Goal: Task Accomplishment & Management: Manage account settings

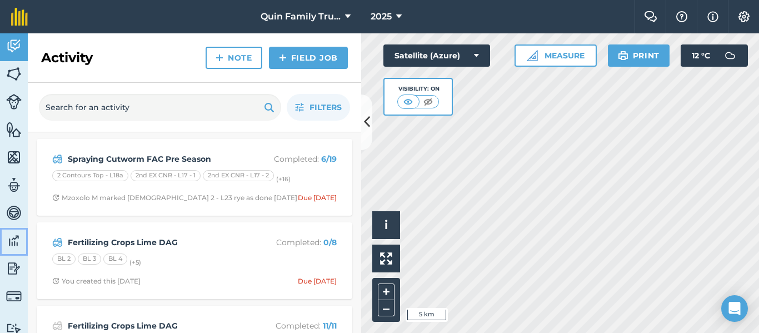
click at [21, 232] on img at bounding box center [14, 240] width 16 height 17
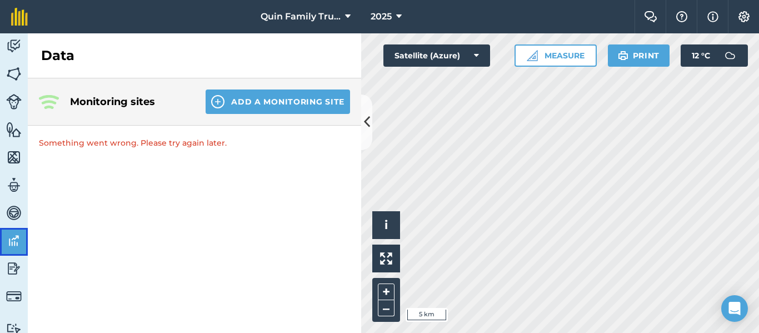
click at [16, 246] on img at bounding box center [14, 240] width 16 height 17
click at [136, 103] on h4 "Monitoring sites" at bounding box center [129, 102] width 118 height 16
click at [19, 43] on img at bounding box center [14, 46] width 16 height 17
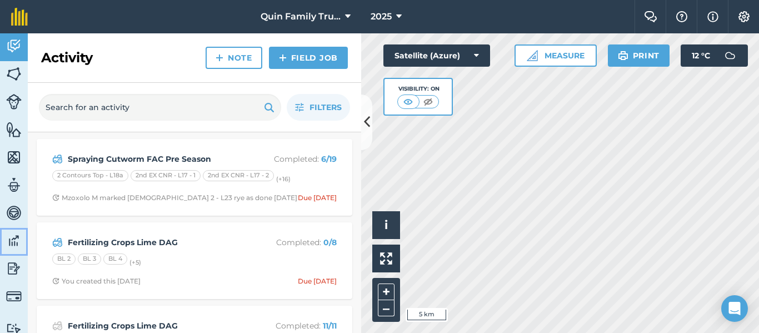
click at [12, 238] on img at bounding box center [14, 240] width 16 height 17
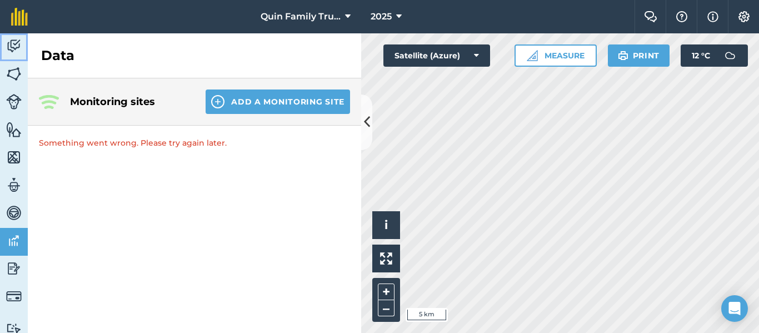
click at [13, 45] on img at bounding box center [14, 46] width 16 height 17
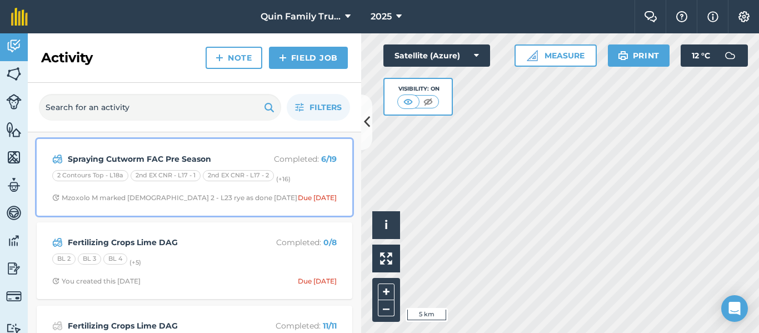
click at [223, 158] on strong "Spraying Cutworm FAC Pre Season" at bounding box center [156, 159] width 176 height 12
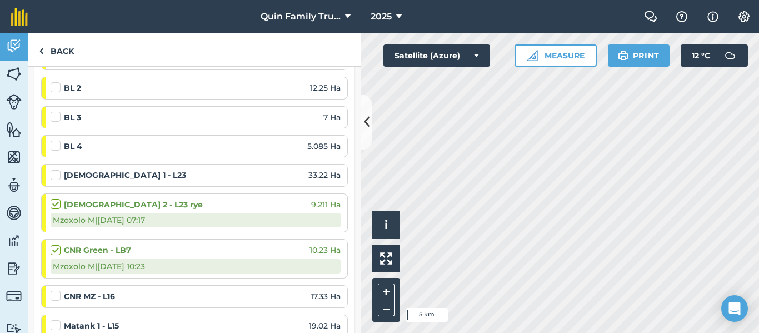
scroll to position [278, 0]
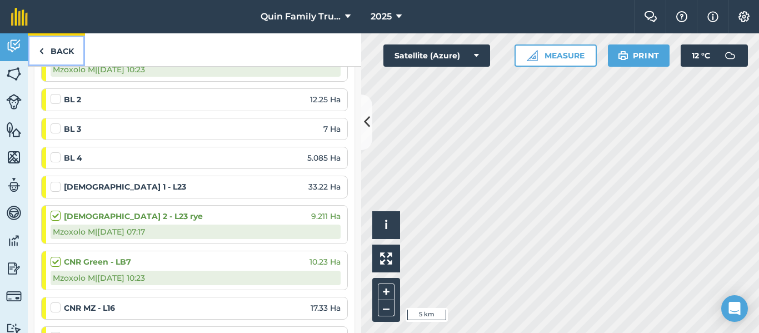
click at [45, 49] on link "Back" at bounding box center [56, 49] width 57 height 33
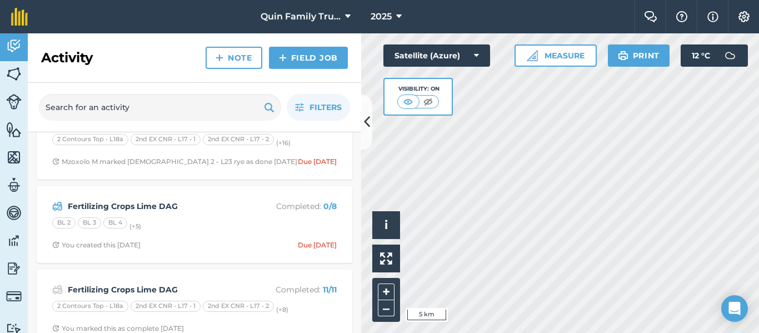
scroll to position [56, 0]
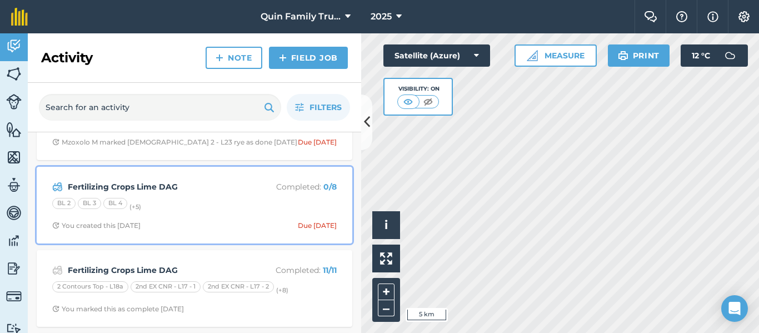
click at [177, 223] on span "You created this 6 days ago Due today" at bounding box center [194, 225] width 285 height 9
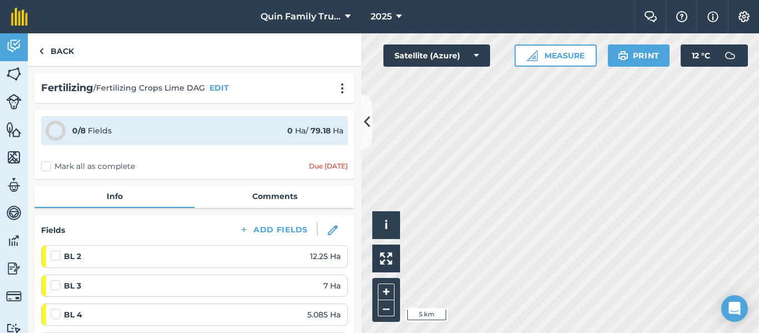
click at [59, 250] on label at bounding box center [57, 250] width 13 height 0
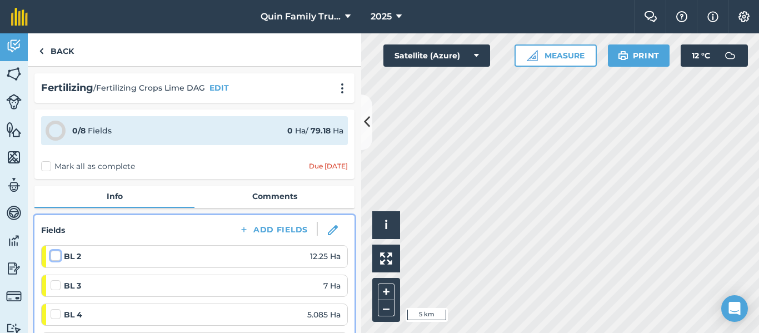
click at [58, 256] on input "checkbox" at bounding box center [54, 253] width 7 height 7
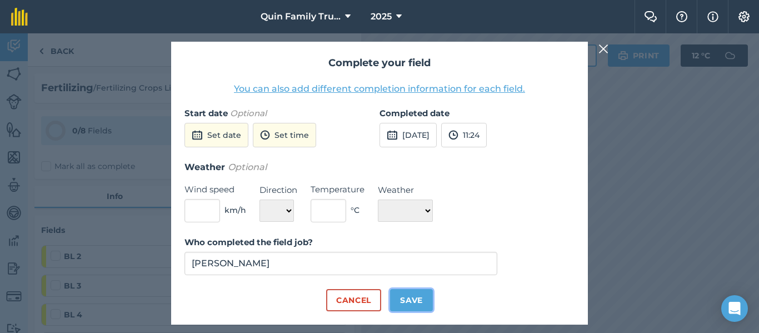
click at [404, 300] on button "Save" at bounding box center [411, 300] width 43 height 22
checkbox input "true"
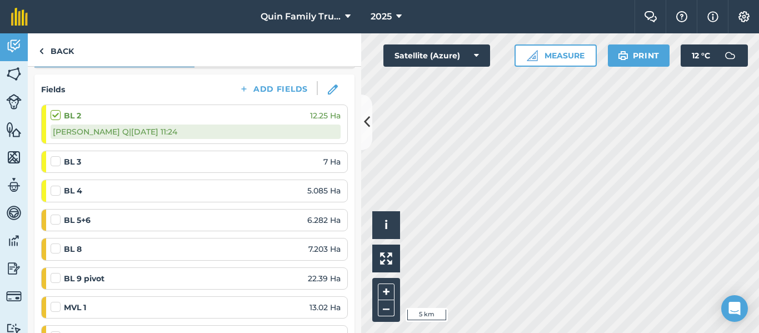
scroll to position [167, 0]
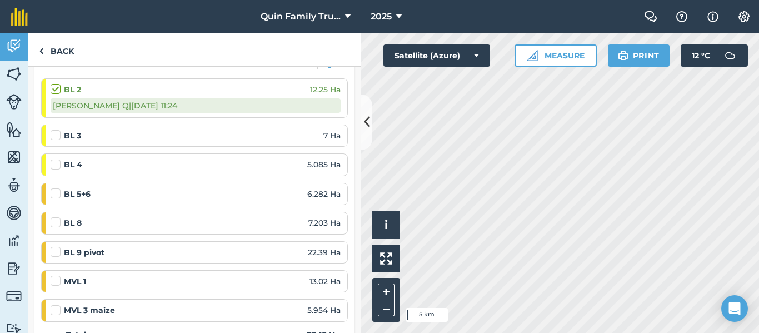
click at [56, 159] on label at bounding box center [57, 159] width 13 height 0
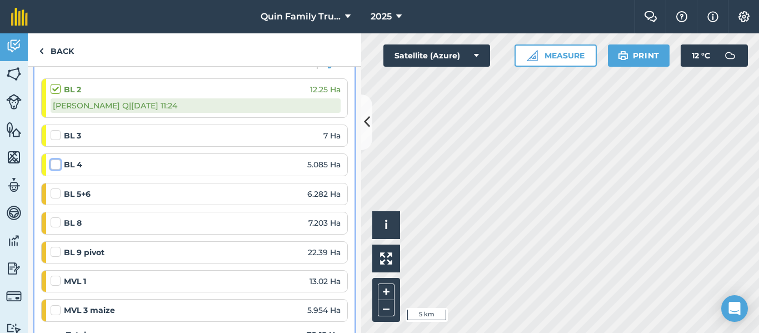
click at [56, 164] on input "checkbox" at bounding box center [54, 162] width 7 height 7
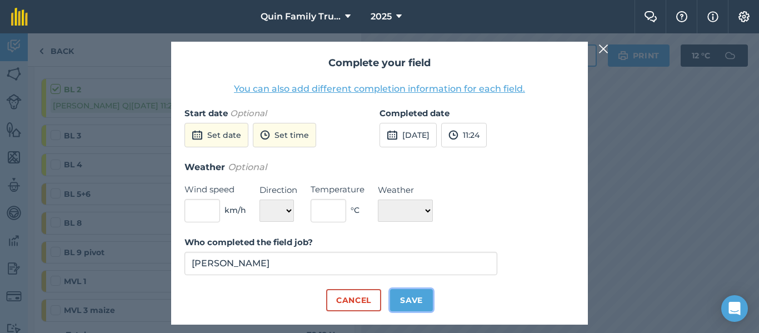
click at [413, 300] on button "Save" at bounding box center [411, 300] width 43 height 22
checkbox input "true"
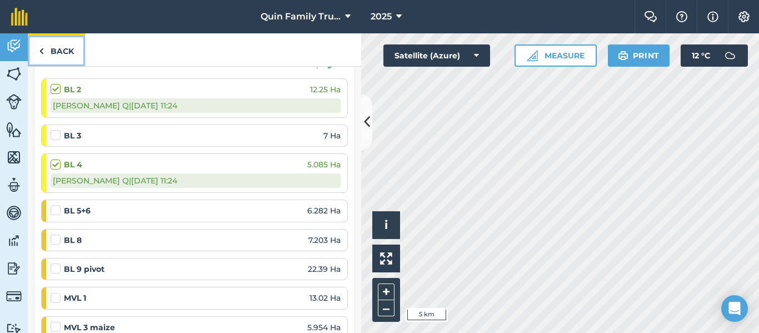
click at [52, 53] on link "Back" at bounding box center [56, 49] width 57 height 33
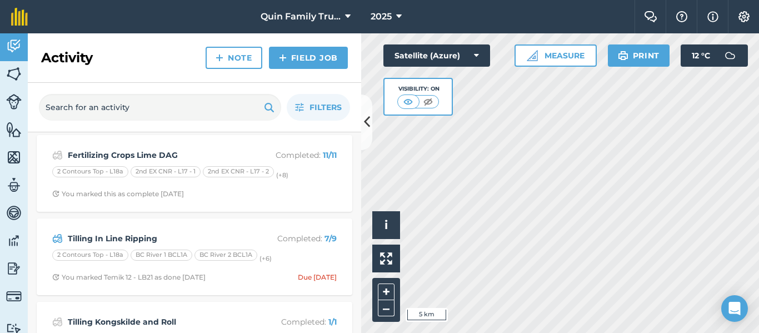
scroll to position [222, 0]
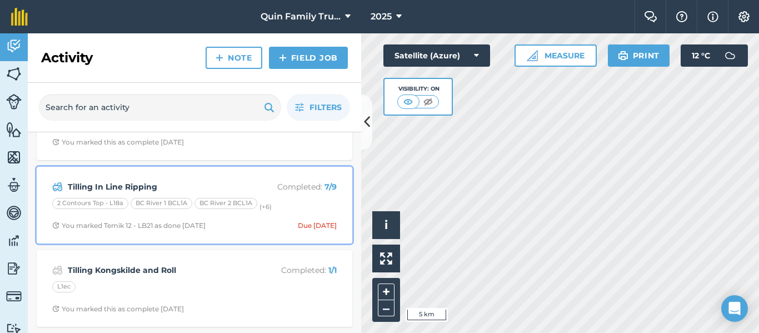
click at [191, 190] on strong "Tilling In Line Ripping" at bounding box center [156, 187] width 176 height 12
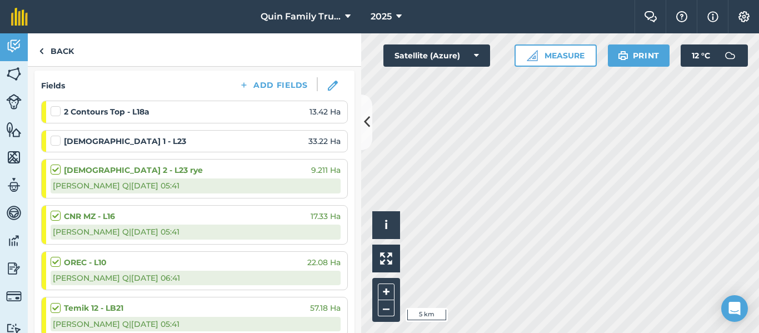
scroll to position [111, 0]
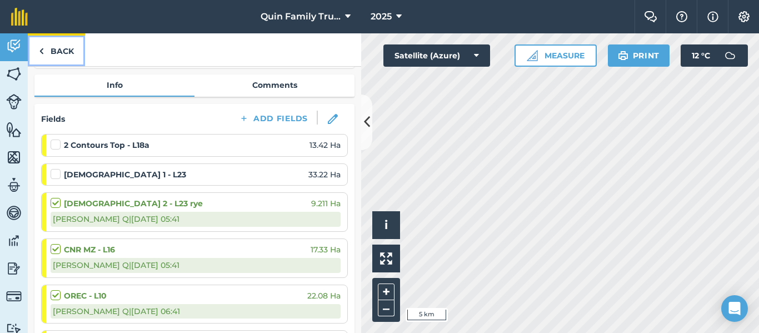
click at [53, 49] on link "Back" at bounding box center [56, 49] width 57 height 33
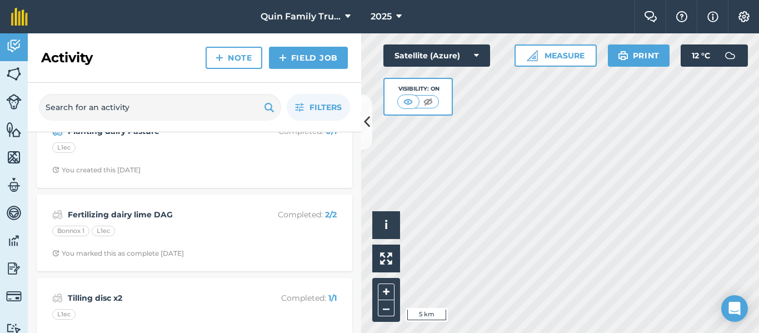
scroll to position [556, 0]
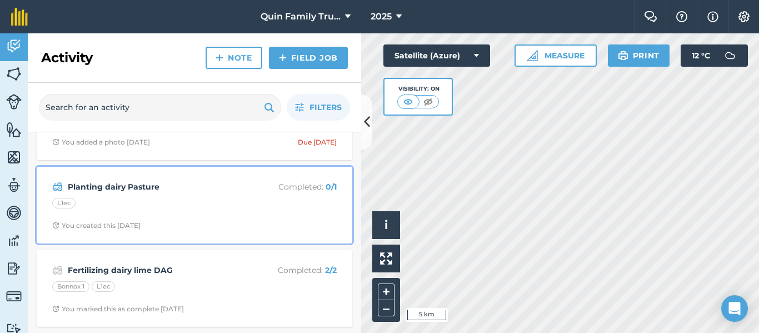
click at [166, 186] on strong "Planting dairy Pasture" at bounding box center [156, 187] width 176 height 12
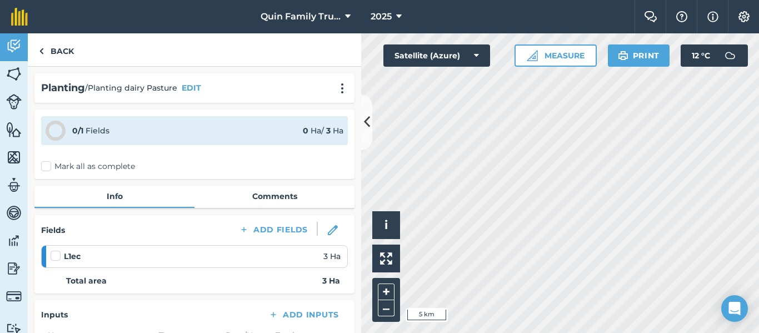
click at [58, 250] on label at bounding box center [57, 250] width 13 height 0
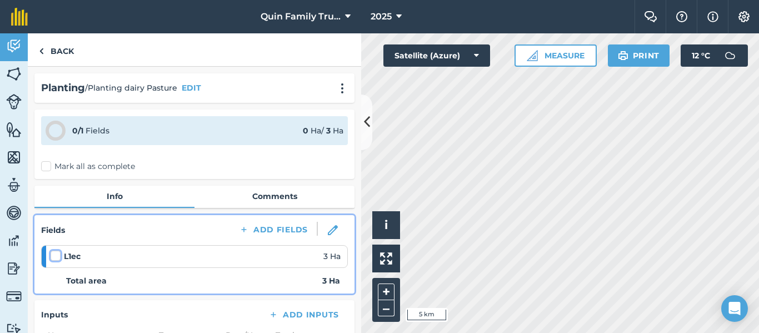
click at [58, 252] on input "checkbox" at bounding box center [54, 253] width 7 height 7
checkbox input "false"
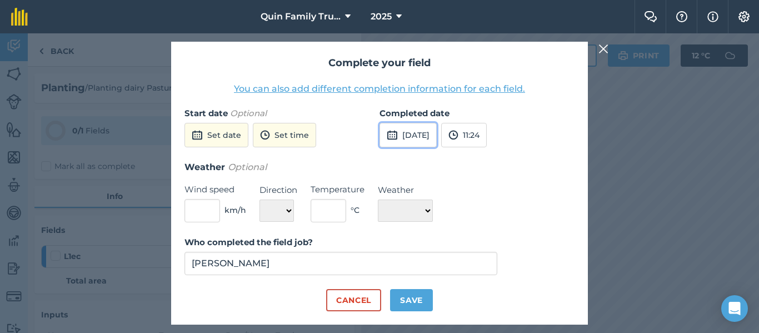
click at [433, 137] on button "30th Sep 2025" at bounding box center [408, 135] width 57 height 24
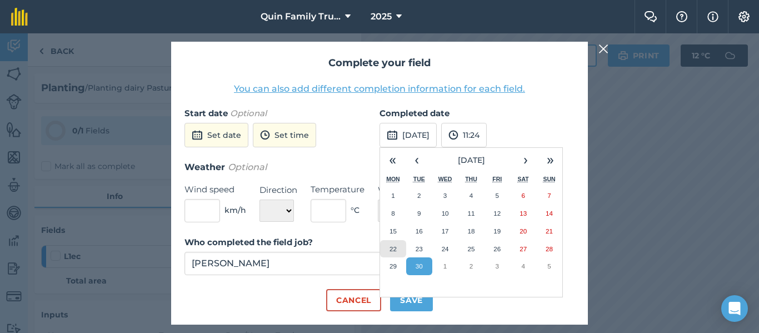
click at [396, 246] on abbr "22" at bounding box center [393, 248] width 7 height 7
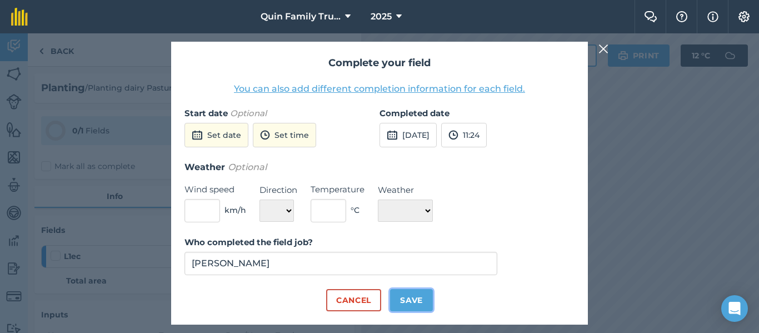
click at [422, 297] on button "Save" at bounding box center [411, 300] width 43 height 22
checkbox input "true"
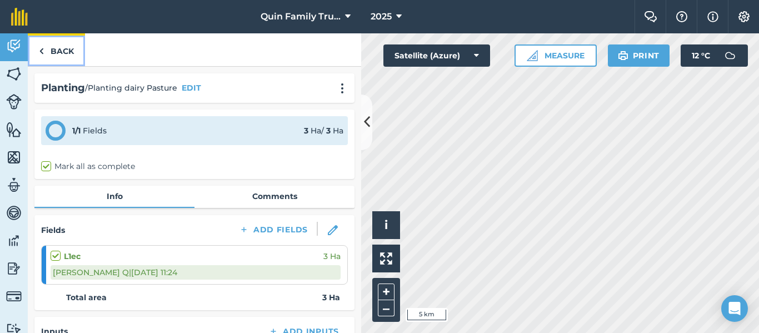
click at [41, 49] on img at bounding box center [41, 50] width 5 height 13
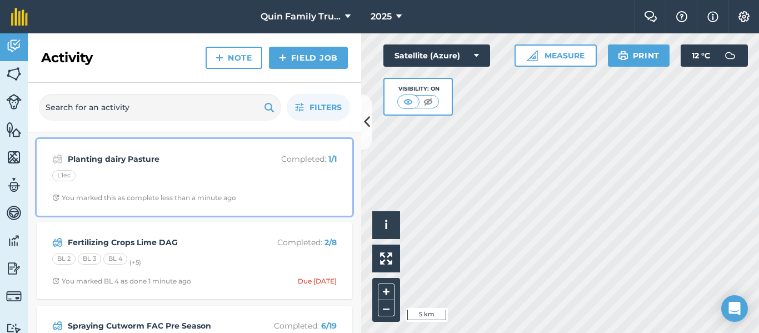
click at [155, 181] on div "L1ec" at bounding box center [194, 177] width 285 height 14
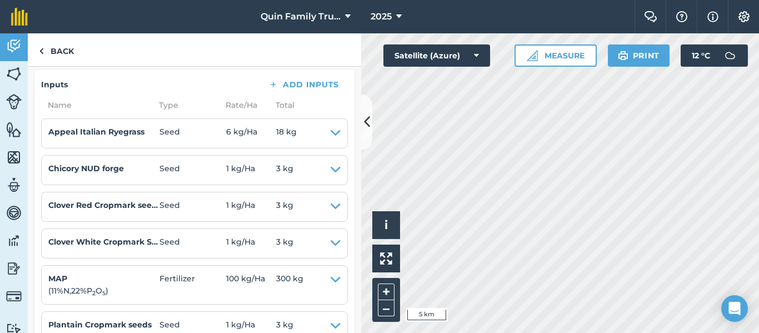
scroll to position [222, 0]
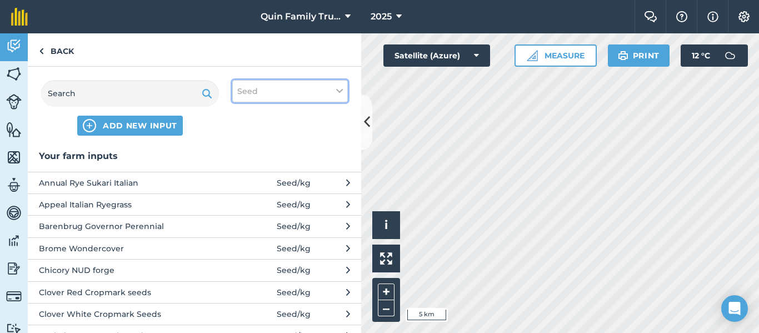
click at [275, 83] on button "Seed" at bounding box center [290, 91] width 116 height 22
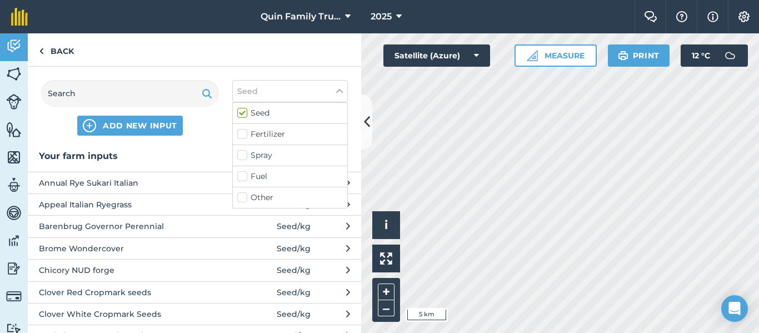
click at [249, 137] on label "Fertilizer" at bounding box center [290, 134] width 106 height 12
click at [245, 136] on input "Fertilizer" at bounding box center [240, 131] width 7 height 7
checkbox input "true"
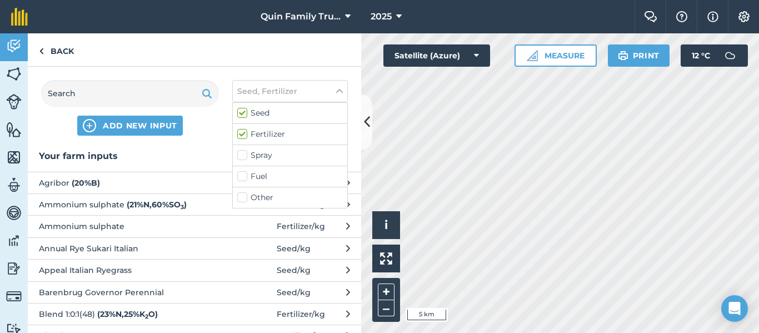
click at [245, 115] on label "Seed" at bounding box center [290, 113] width 106 height 12
click at [245, 115] on input "Seed" at bounding box center [240, 110] width 7 height 7
checkbox input "false"
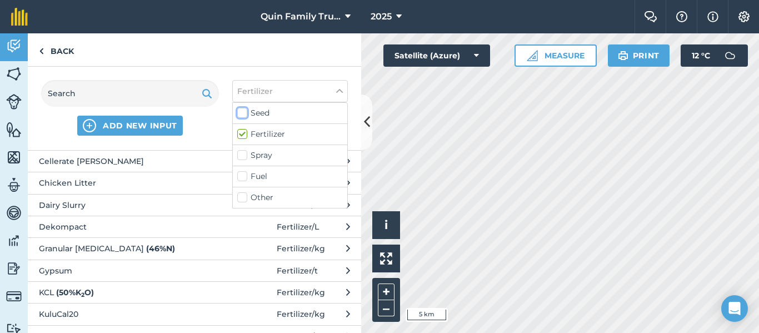
scroll to position [222, 0]
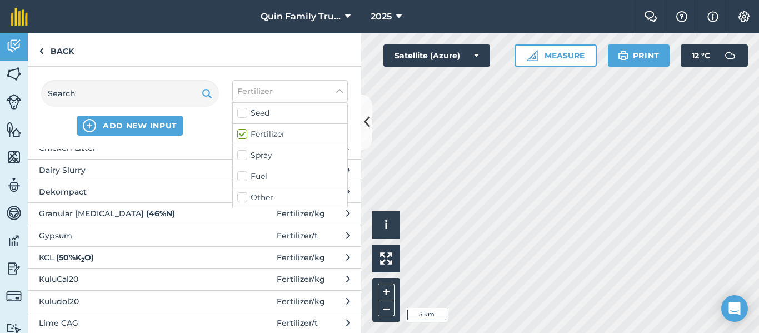
click at [138, 264] on span "KCL ( 50 % K 2 O )" at bounding box center [130, 257] width 182 height 12
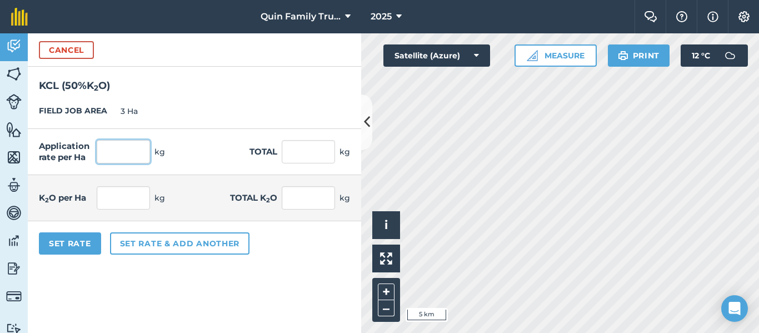
drag, startPoint x: 143, startPoint y: 153, endPoint x: 273, endPoint y: 217, distance: 144.5
click at [144, 153] on input "text" at bounding box center [123, 151] width 53 height 23
type input "50"
type input "150"
type input "25"
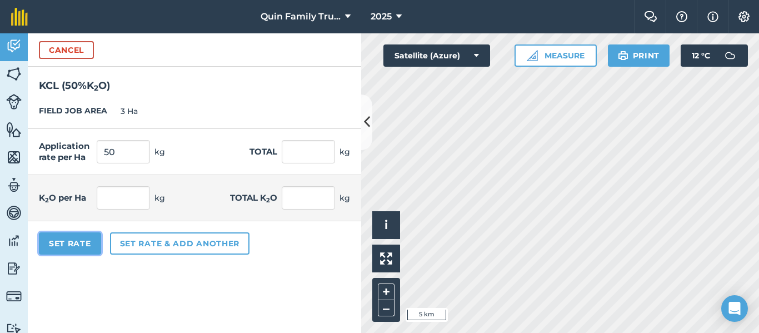
type input "75"
click at [67, 247] on button "Set Rate" at bounding box center [70, 243] width 62 height 22
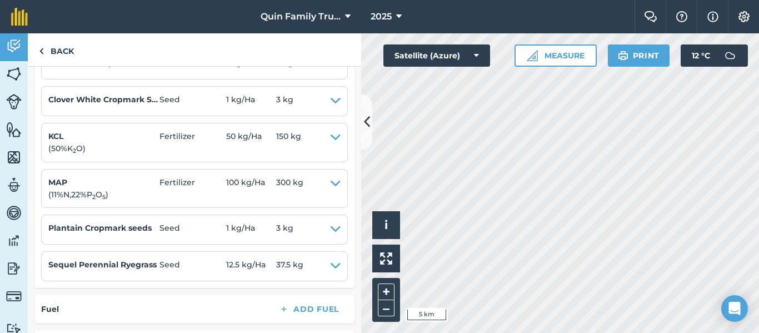
scroll to position [556, 0]
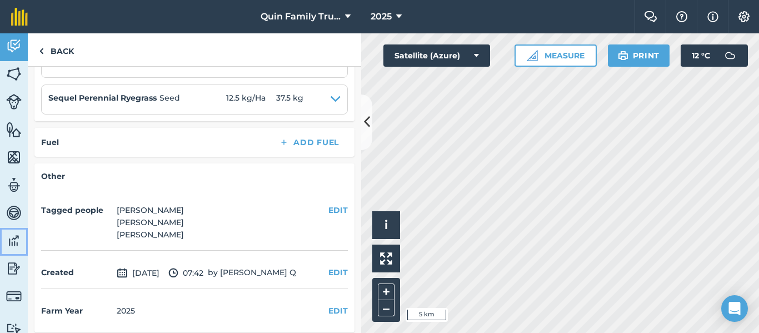
click at [8, 236] on img at bounding box center [14, 240] width 16 height 17
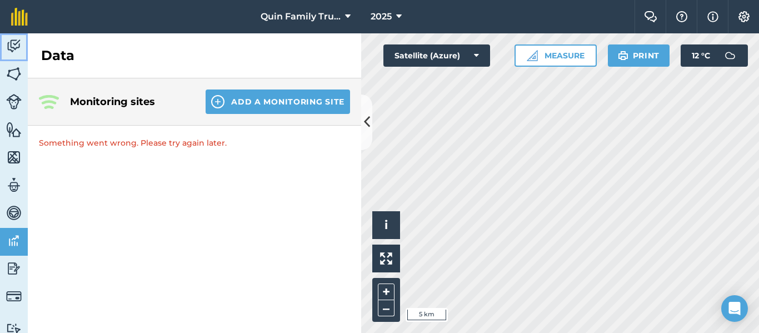
click at [11, 43] on img at bounding box center [14, 46] width 16 height 17
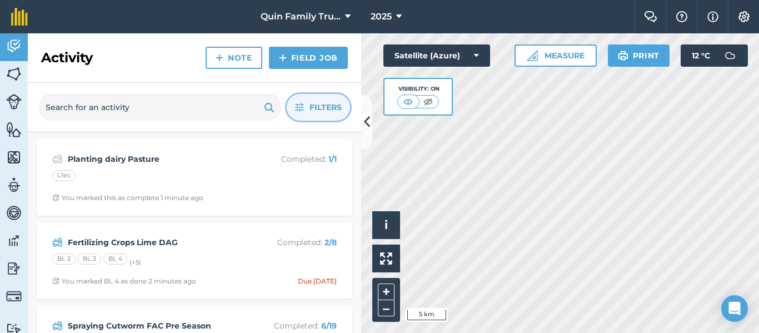
click at [330, 108] on span "Filters" at bounding box center [326, 107] width 32 height 12
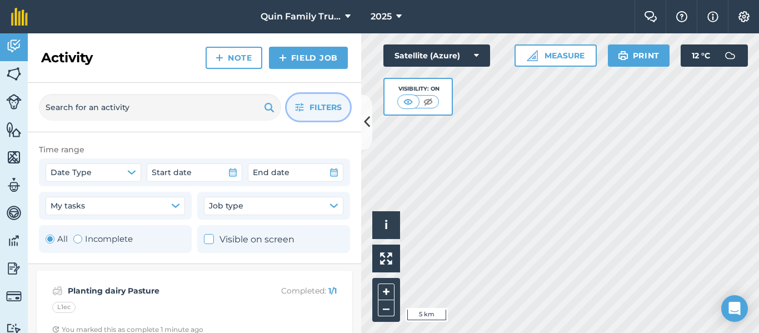
click at [76, 242] on div "Toggle Activity" at bounding box center [77, 239] width 9 height 9
radio input "false"
radio input "true"
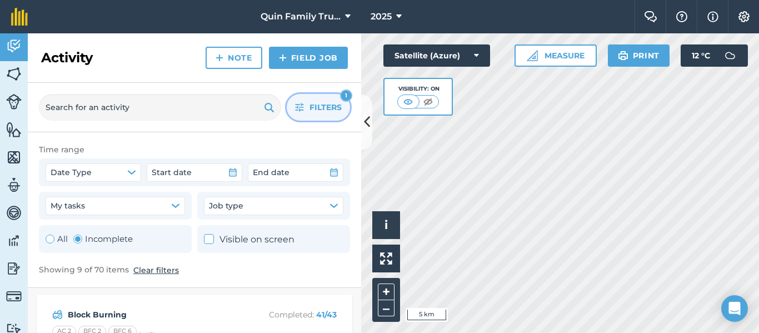
click at [320, 110] on span "Filters" at bounding box center [326, 107] width 32 height 12
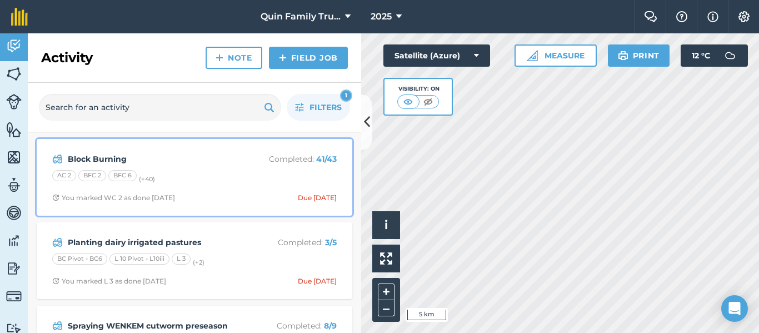
click at [199, 181] on div "AC 2 BFC 2 BFC 6 (+ 40 )" at bounding box center [194, 177] width 285 height 14
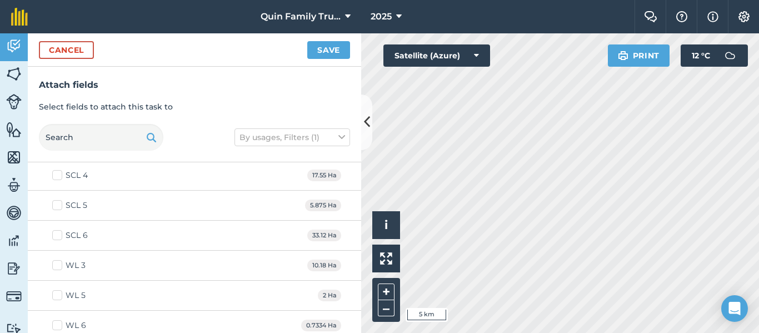
scroll to position [1001, 0]
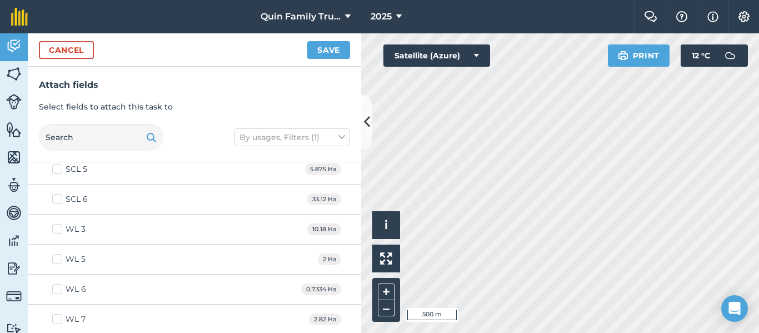
checkbox input "true"
click at [321, 46] on button "Save" at bounding box center [328, 50] width 43 height 18
